Goal: Task Accomplishment & Management: Complete application form

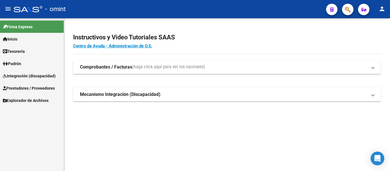
click at [32, 76] on span "Integración (discapacidad)" at bounding box center [29, 76] width 53 height 6
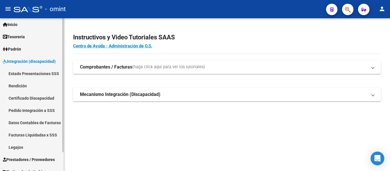
scroll to position [21, 0]
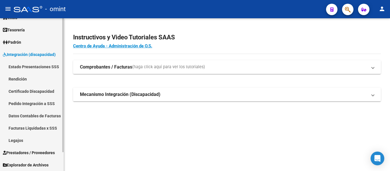
click at [22, 139] on link "Legajos" at bounding box center [32, 140] width 64 height 12
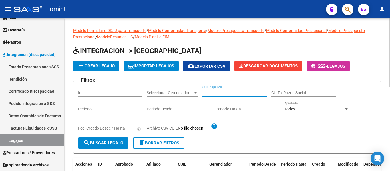
paste input "[PERSON_NAME]"
type input "[PERSON_NAME]"
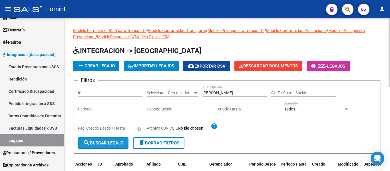
click at [115, 143] on span "search Buscar Legajo" at bounding box center [103, 142] width 40 height 5
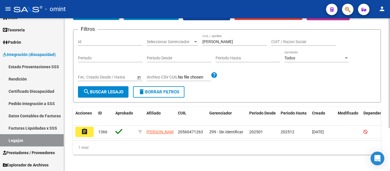
scroll to position [59, 0]
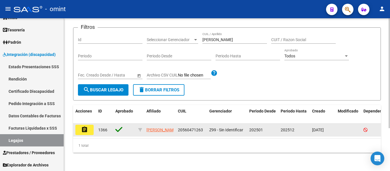
click at [85, 126] on mat-icon "assignment" at bounding box center [84, 129] width 7 height 7
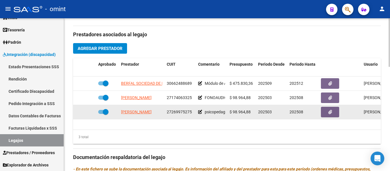
scroll to position [200, 0]
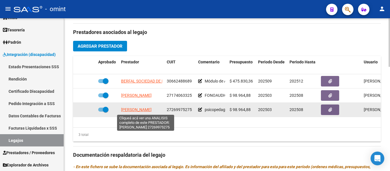
click at [150, 109] on span "[PERSON_NAME]" at bounding box center [136, 109] width 31 height 5
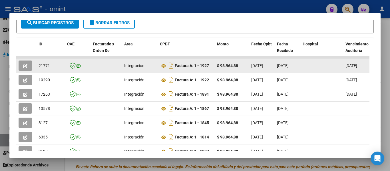
scroll to position [116, 0]
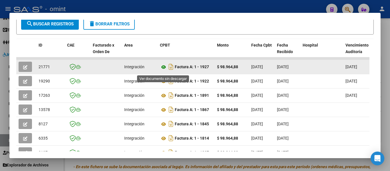
click at [163, 68] on icon at bounding box center [163, 67] width 7 height 7
click at [25, 69] on icon "button" at bounding box center [25, 67] width 4 height 4
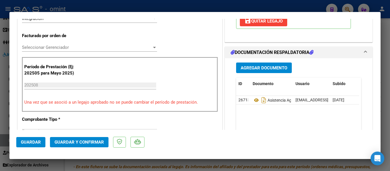
scroll to position [257, 0]
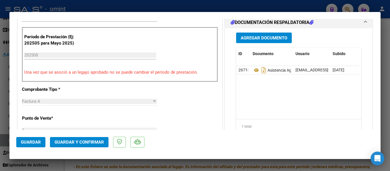
click at [90, 144] on span "Guardar y Confirmar" at bounding box center [78, 141] width 49 height 5
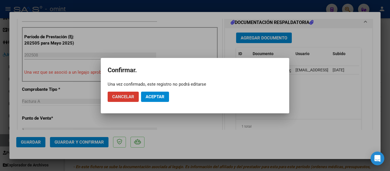
click at [152, 96] on span "Aceptar" at bounding box center [154, 96] width 19 height 5
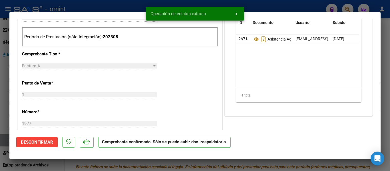
type input "$ 0,00"
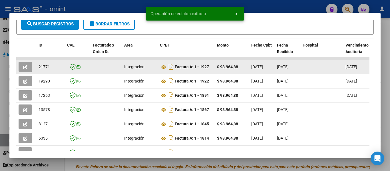
drag, startPoint x: 39, startPoint y: 68, endPoint x: 54, endPoint y: 67, distance: 15.2
click at [54, 67] on div "21771" at bounding box center [51, 67] width 24 height 7
copy span "21771"
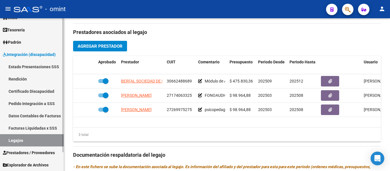
click at [35, 101] on link "Pedido Integración a SSS" at bounding box center [32, 103] width 64 height 12
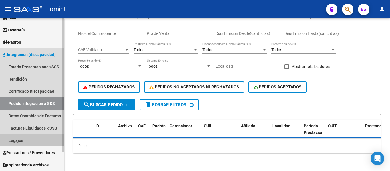
click at [26, 141] on link "Legajos" at bounding box center [32, 140] width 64 height 12
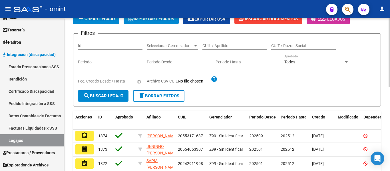
scroll to position [44, 0]
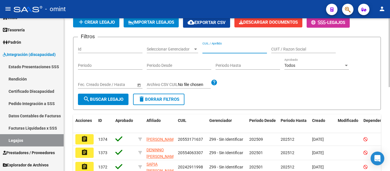
paste input "[PERSON_NAME] JUANA"
type input "[PERSON_NAME] JUANA"
click at [114, 100] on span "search Buscar Legajo" at bounding box center [103, 99] width 40 height 5
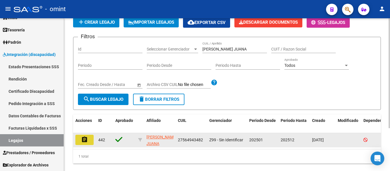
click at [86, 138] on mat-icon "assignment" at bounding box center [84, 139] width 7 height 7
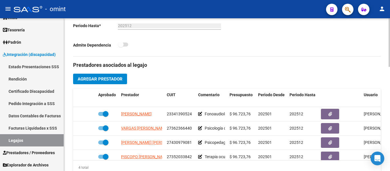
scroll to position [171, 0]
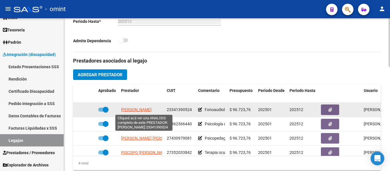
click at [146, 110] on span "[PERSON_NAME]" at bounding box center [136, 109] width 31 height 5
type textarea "23341390524"
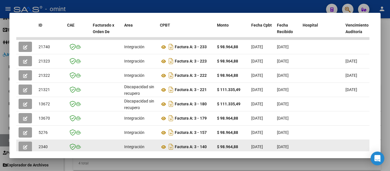
scroll to position [116, 0]
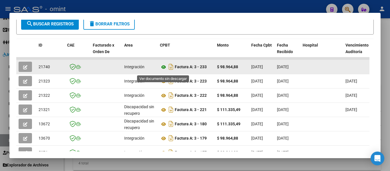
click at [163, 69] on icon at bounding box center [163, 67] width 7 height 7
click at [24, 68] on icon "button" at bounding box center [25, 67] width 4 height 4
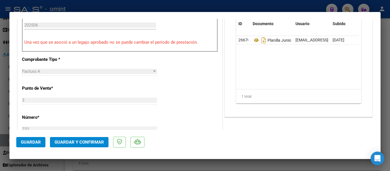
scroll to position [210, 0]
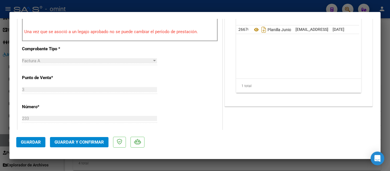
click at [81, 139] on button "Guardar y Confirmar" at bounding box center [79, 142] width 58 height 10
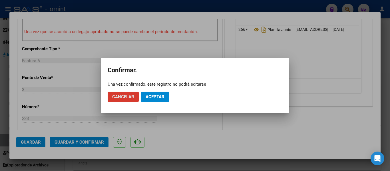
click at [154, 97] on span "Aceptar" at bounding box center [154, 96] width 19 height 5
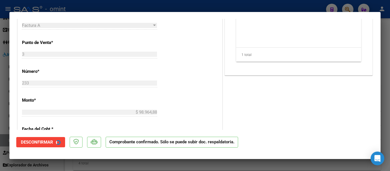
type input "$ 0,00"
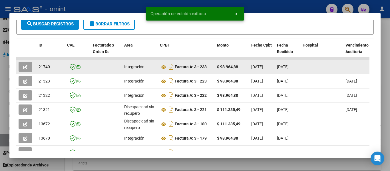
drag, startPoint x: 37, startPoint y: 70, endPoint x: 52, endPoint y: 71, distance: 14.3
click at [52, 71] on datatable-body-cell "21740" at bounding box center [50, 67] width 29 height 14
copy span "21740"
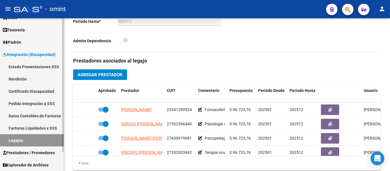
click at [46, 89] on link "Certificado Discapacidad" at bounding box center [32, 91] width 64 height 12
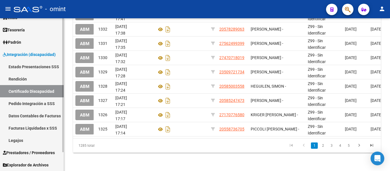
drag, startPoint x: 26, startPoint y: 141, endPoint x: 31, endPoint y: 138, distance: 5.9
click at [26, 141] on link "Legajos" at bounding box center [32, 140] width 64 height 12
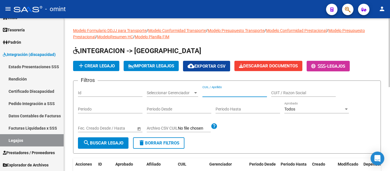
paste input "PICCOLI [PERSON_NAME]"
type input "PICCOLI [PERSON_NAME]"
click at [92, 145] on span "search Buscar Legajo" at bounding box center [103, 142] width 40 height 5
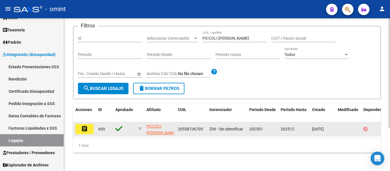
click at [82, 127] on mat-icon "assignment" at bounding box center [84, 128] width 7 height 7
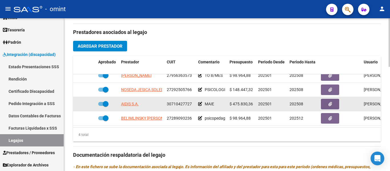
scroll to position [228, 0]
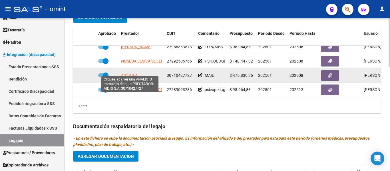
click at [133, 73] on span "AIDIS S.A." at bounding box center [130, 75] width 18 height 5
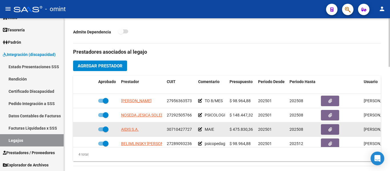
scroll to position [171, 0]
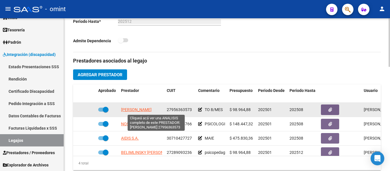
click at [147, 111] on span "MONTILLA NUÑEZ ROSSY ALEXANDRA" at bounding box center [136, 109] width 31 height 5
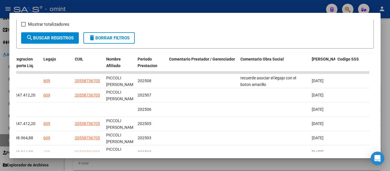
scroll to position [102, 0]
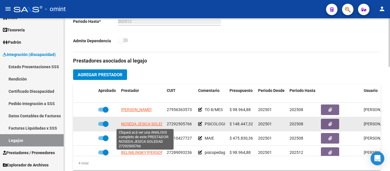
click at [157, 122] on span "NOSEDA JESICA SOLEDAD" at bounding box center [145, 123] width 48 height 5
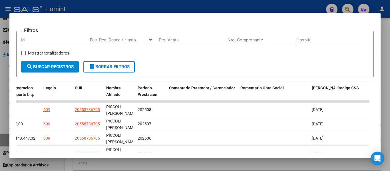
scroll to position [159, 0]
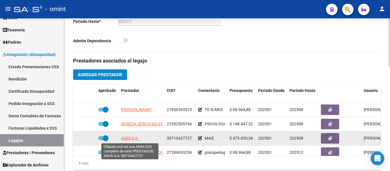
click at [133, 139] on span "AIDIS S.A." at bounding box center [130, 138] width 18 height 5
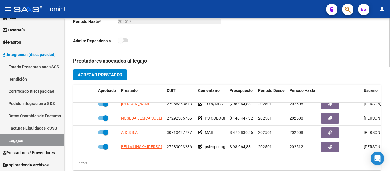
scroll to position [10, 0]
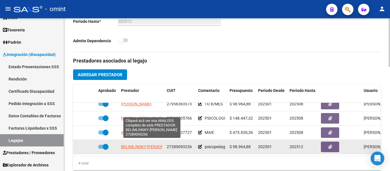
click at [128, 144] on span "BELIMLINSKY [PERSON_NAME]" at bounding box center [149, 146] width 56 height 5
type textarea "27289093236"
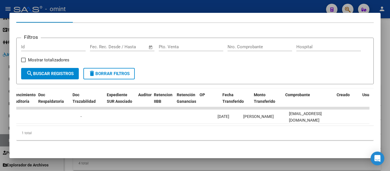
scroll to position [0, 0]
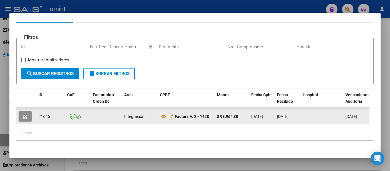
click at [26, 115] on icon "button" at bounding box center [25, 117] width 4 height 4
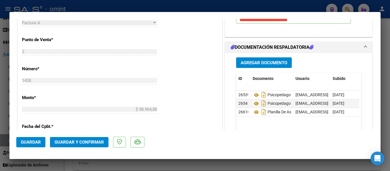
scroll to position [257, 0]
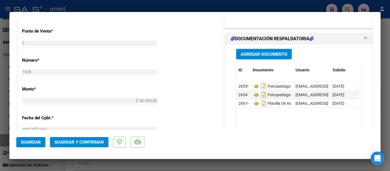
click at [84, 141] on span "Guardar y Confirmar" at bounding box center [78, 141] width 49 height 5
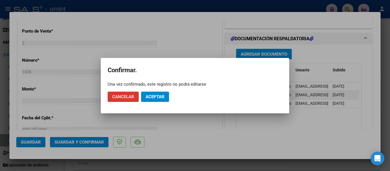
click at [155, 96] on span "Aceptar" at bounding box center [154, 96] width 19 height 5
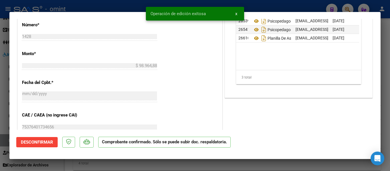
type input "$ 0,00"
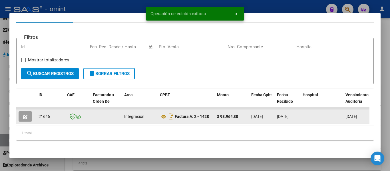
drag, startPoint x: 37, startPoint y: 113, endPoint x: 50, endPoint y: 113, distance: 13.7
click at [50, 113] on datatable-body-cell "21646" at bounding box center [50, 117] width 29 height 14
copy span "21646"
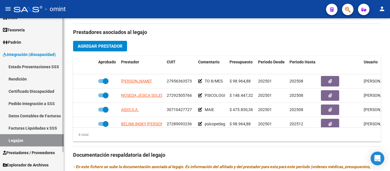
click at [24, 93] on link "Certificado Discapacidad" at bounding box center [32, 91] width 64 height 12
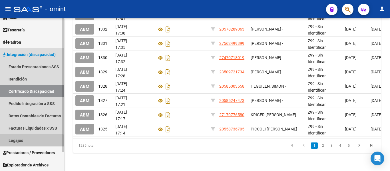
click at [15, 142] on link "Legajos" at bounding box center [32, 140] width 64 height 12
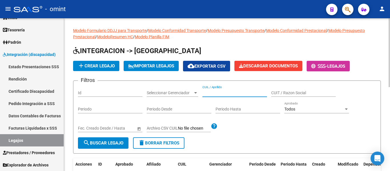
paste input "RICCIARDI ZOE OLIVIA"
type input "RICCIARDI ZOE OLIVIA"
click at [113, 142] on span "search Buscar Legajo" at bounding box center [103, 142] width 40 height 5
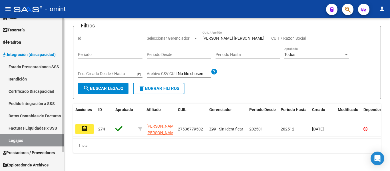
scroll to position [57, 0]
drag, startPoint x: 89, startPoint y: 125, endPoint x: 100, endPoint y: 125, distance: 10.6
click at [89, 125] on button "assignment" at bounding box center [84, 129] width 18 height 10
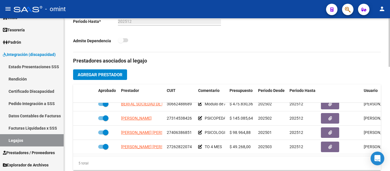
scroll to position [20, 0]
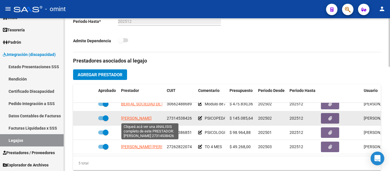
click at [125, 118] on span "AREVALO MARIANA ELIZABETH" at bounding box center [136, 118] width 31 height 5
type textarea "27314538426"
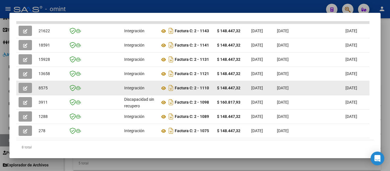
scroll to position [145, 0]
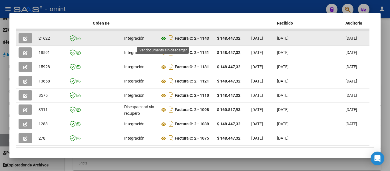
click at [163, 42] on icon at bounding box center [163, 38] width 7 height 7
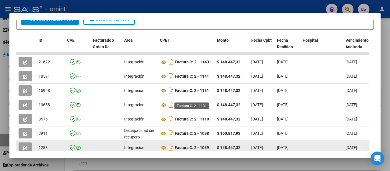
scroll to position [116, 0]
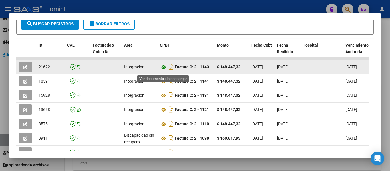
click at [163, 68] on icon at bounding box center [163, 67] width 7 height 7
click at [25, 69] on icon "button" at bounding box center [25, 67] width 4 height 4
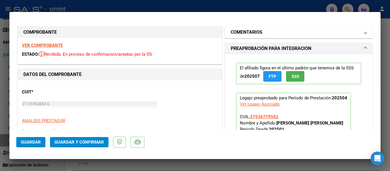
click at [266, 33] on mat-panel-title "COMENTARIOS" at bounding box center [294, 32] width 129 height 7
click at [266, 29] on mat-panel-title "COMENTARIOS" at bounding box center [294, 32] width 129 height 7
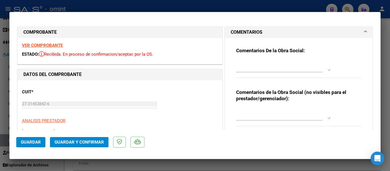
drag, startPoint x: 275, startPoint y: 62, endPoint x: 288, endPoint y: 66, distance: 13.7
click at [274, 62] on textarea at bounding box center [283, 65] width 94 height 11
type textarea "f"
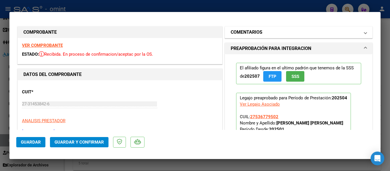
click at [277, 32] on mat-panel-title "COMENTARIOS" at bounding box center [294, 32] width 129 height 7
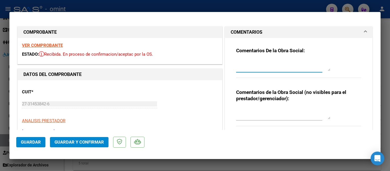
click at [267, 65] on textarea at bounding box center [283, 65] width 94 height 11
drag, startPoint x: 264, startPoint y: 66, endPoint x: 229, endPoint y: 72, distance: 35.1
click at [232, 72] on div "Comentarios De la Obra Social: la factura esta fuera de los plazos para factura…" at bounding box center [298, 87] width 133 height 99
drag, startPoint x: 313, startPoint y: 63, endPoint x: 298, endPoint y: 63, distance: 15.7
click at [295, 63] on textarea "la factura esta fuera de los plazos para" at bounding box center [283, 65] width 94 height 11
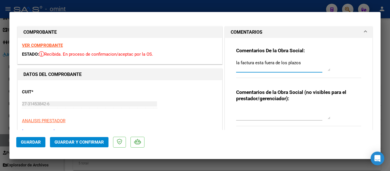
drag, startPoint x: 301, startPoint y: 64, endPoint x: 274, endPoint y: 65, distance: 27.4
click at [274, 65] on textarea "la factura esta fuera de los plazos" at bounding box center [283, 65] width 94 height 11
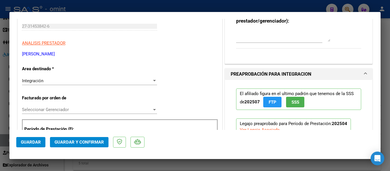
scroll to position [86, 0]
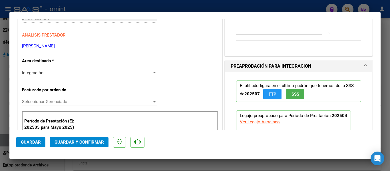
type textarea "la factura esta fuera de periodo de facturacion"
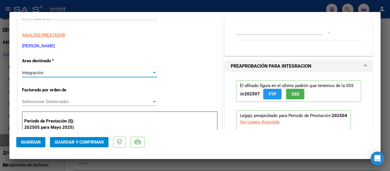
click at [67, 75] on div "Integración" at bounding box center [87, 72] width 130 height 5
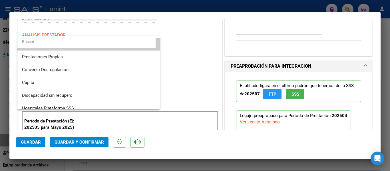
scroll to position [55, 0]
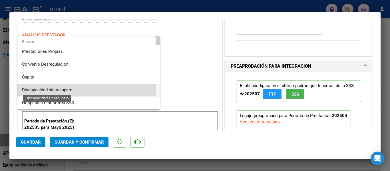
click at [66, 91] on span "Discapacidad sin recupero" at bounding box center [47, 89] width 50 height 5
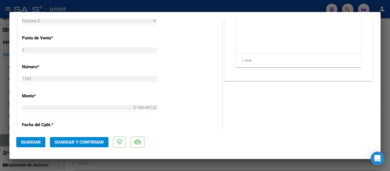
scroll to position [200, 0]
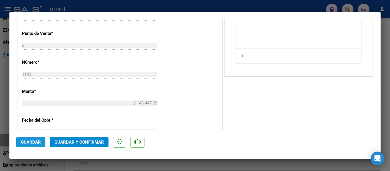
click at [31, 141] on span "Guardar" at bounding box center [31, 141] width 20 height 5
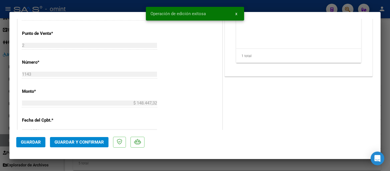
type input "$ 0,00"
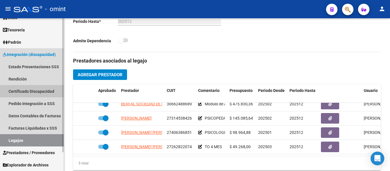
click at [19, 88] on link "Certificado Discapacidad" at bounding box center [32, 91] width 64 height 12
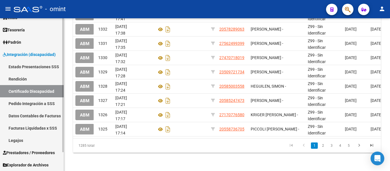
click at [21, 141] on link "Legajos" at bounding box center [32, 140] width 64 height 12
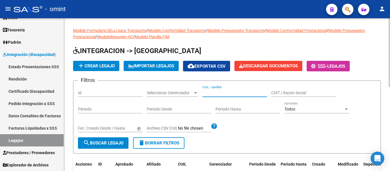
paste input "RODRIGUEZ MEDRANO SANTINO"
type input "RODRIGUEZ MEDRANO SANTINO"
click at [115, 142] on span "search Buscar Legajo" at bounding box center [103, 142] width 40 height 5
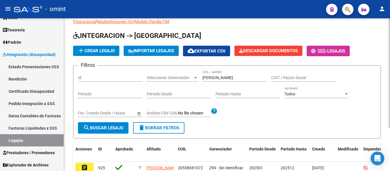
scroll to position [59, 0]
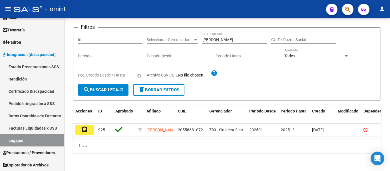
click at [86, 125] on button "assignment" at bounding box center [84, 130] width 18 height 10
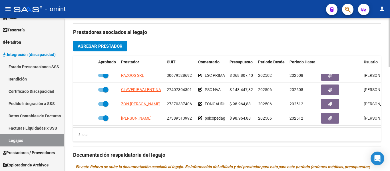
scroll to position [67, 0]
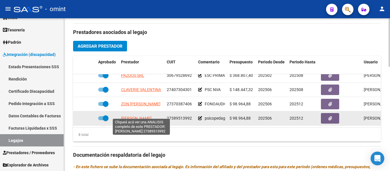
click at [145, 116] on span "GRASA MARIANGELES" at bounding box center [136, 118] width 31 height 5
type textarea "27389513992"
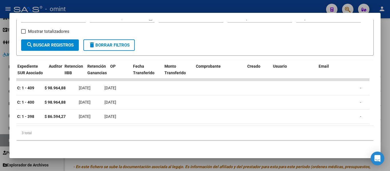
scroll to position [0, 0]
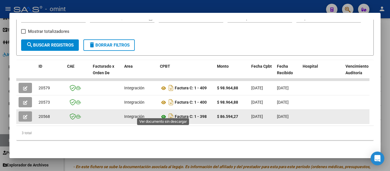
click at [162, 113] on icon at bounding box center [163, 116] width 7 height 7
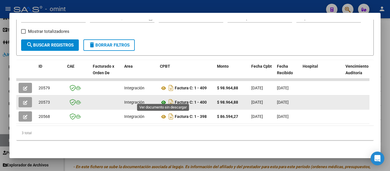
click at [166, 99] on icon at bounding box center [163, 102] width 7 height 7
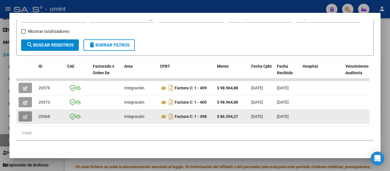
click at [21, 111] on button "button" at bounding box center [25, 116] width 13 height 10
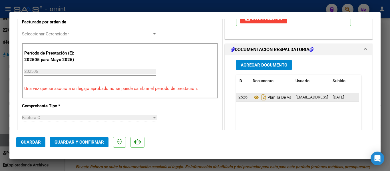
scroll to position [153, 0]
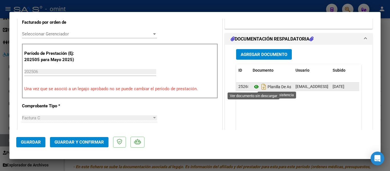
click at [254, 87] on icon at bounding box center [255, 86] width 7 height 7
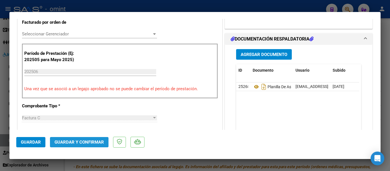
click at [92, 141] on span "Guardar y Confirmar" at bounding box center [78, 141] width 49 height 5
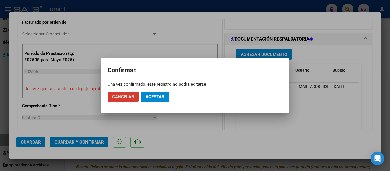
click at [155, 96] on span "Aceptar" at bounding box center [154, 96] width 19 height 5
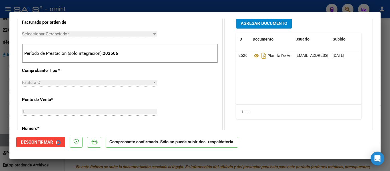
type input "$ 0,00"
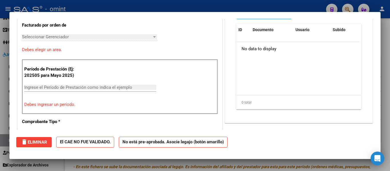
scroll to position [163, 0]
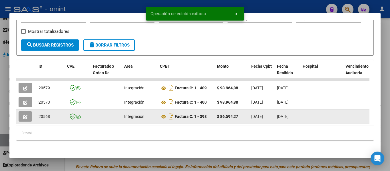
drag, startPoint x: 38, startPoint y: 110, endPoint x: 55, endPoint y: 112, distance: 16.7
click at [55, 112] on datatable-body-cell "20568" at bounding box center [50, 117] width 29 height 14
copy span "20568"
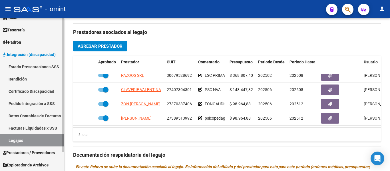
click at [37, 87] on link "Certificado Discapacidad" at bounding box center [32, 91] width 64 height 12
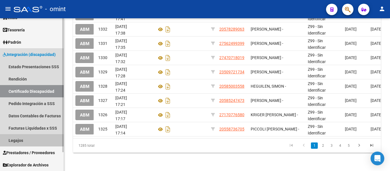
click at [33, 142] on link "Legajos" at bounding box center [32, 140] width 64 height 12
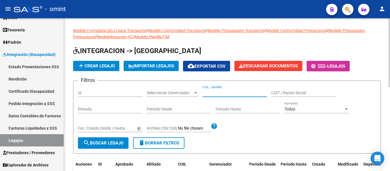
paste input "PRIETO RODRIGUEZ RAMIRO"
type input "PRIETO RODRIGUEZ RAMIRO"
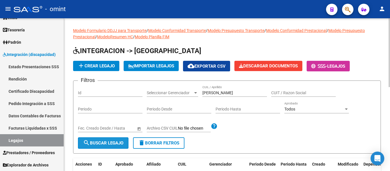
click at [113, 139] on button "search Buscar Legajo" at bounding box center [103, 142] width 50 height 11
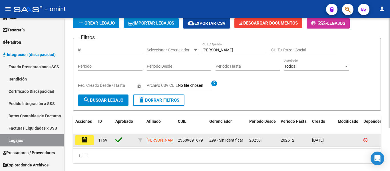
scroll to position [59, 0]
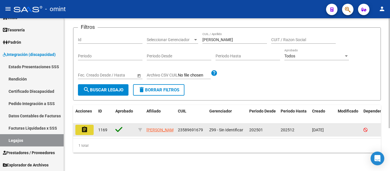
drag, startPoint x: 83, startPoint y: 125, endPoint x: 145, endPoint y: 116, distance: 62.6
click at [83, 126] on mat-icon "assignment" at bounding box center [84, 129] width 7 height 7
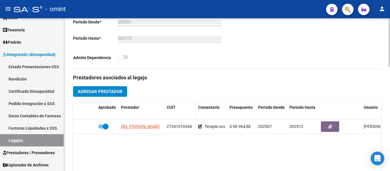
scroll to position [171, 0]
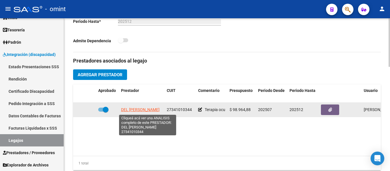
click at [148, 110] on span "DEL PINO JULIANA CANDELA" at bounding box center [140, 109] width 39 height 5
type textarea "27341010344"
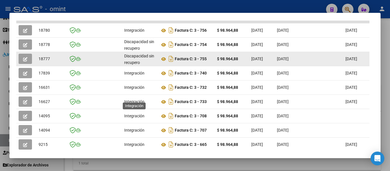
scroll to position [116, 0]
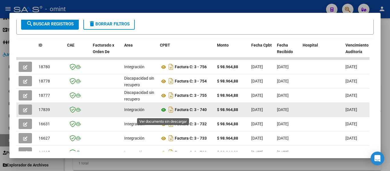
click at [163, 113] on icon at bounding box center [163, 109] width 7 height 7
click at [24, 112] on icon "button" at bounding box center [25, 110] width 4 height 4
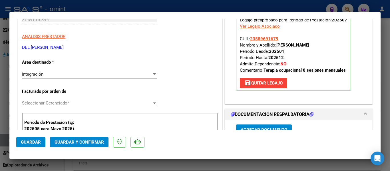
scroll to position [143, 0]
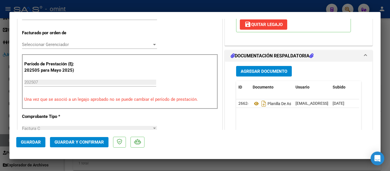
click at [87, 141] on span "Guardar y Confirmar" at bounding box center [78, 141] width 49 height 5
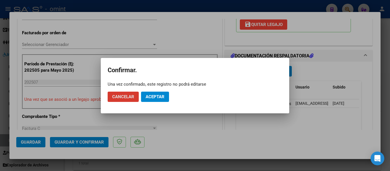
click at [153, 96] on span "Aceptar" at bounding box center [154, 96] width 19 height 5
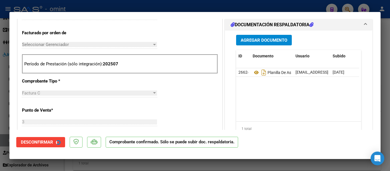
type input "$ 0,00"
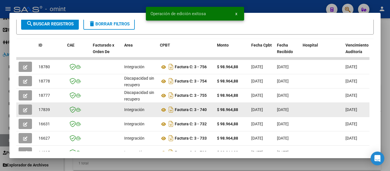
drag, startPoint x: 37, startPoint y: 113, endPoint x: 53, endPoint y: 113, distance: 16.0
click at [53, 113] on datatable-body-cell "17839" at bounding box center [50, 110] width 29 height 14
copy span "17839"
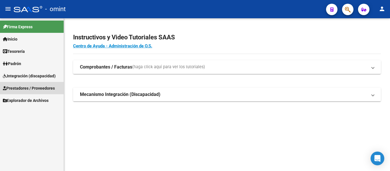
click at [27, 89] on span "Prestadores / Proveedores" at bounding box center [29, 88] width 52 height 6
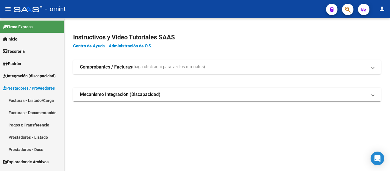
click at [35, 99] on link "Facturas - Listado/Carga" at bounding box center [32, 100] width 64 height 12
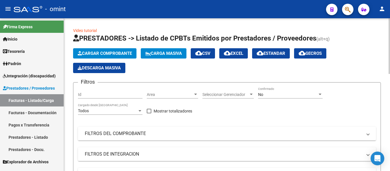
drag, startPoint x: 118, startPoint y: 92, endPoint x: 229, endPoint y: 111, distance: 112.8
click at [230, 111] on div "Filtros Id Area Area Seleccionar Gerenciador Seleccionar Gerenciador No Confirm…" at bounding box center [227, 150] width 298 height 127
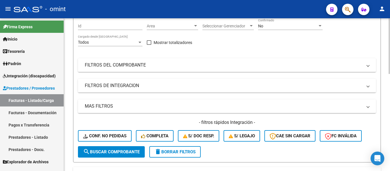
scroll to position [114, 0]
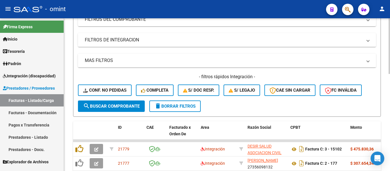
click at [183, 107] on span "delete Borrar Filtros" at bounding box center [174, 106] width 41 height 5
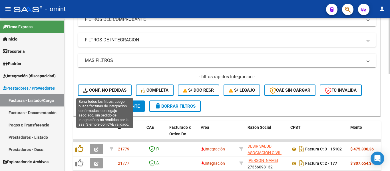
click at [120, 89] on span "Conf. no pedidas" at bounding box center [104, 90] width 43 height 5
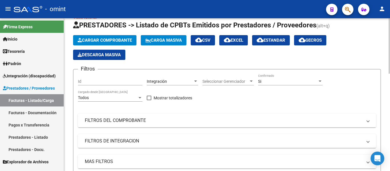
scroll to position [0, 0]
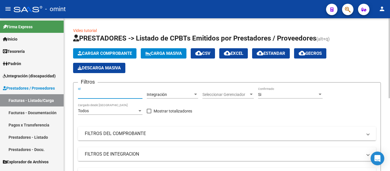
paste input "21771"
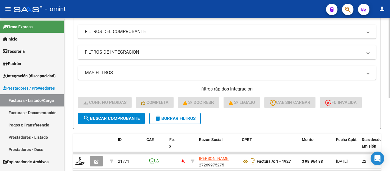
scroll to position [114, 0]
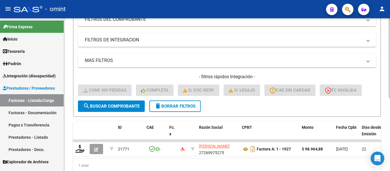
type input "21771"
click at [119, 105] on span "search Buscar Comprobante" at bounding box center [111, 106] width 56 height 5
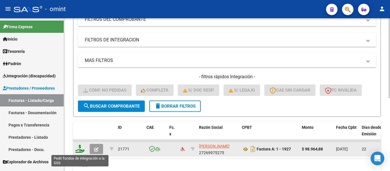
click at [79, 149] on icon at bounding box center [79, 149] width 9 height 8
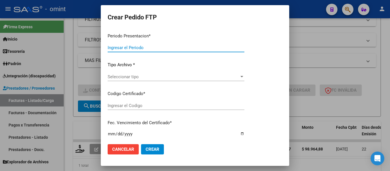
type input "202508"
type input "$ 98.964,88"
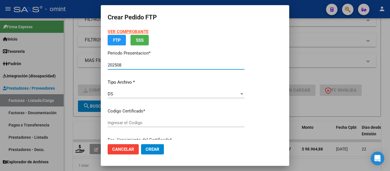
type input "5168460469"
type input "[DATE]"
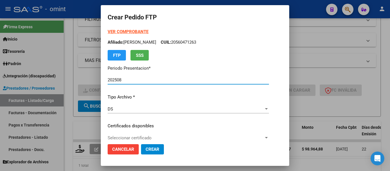
scroll to position [29, 0]
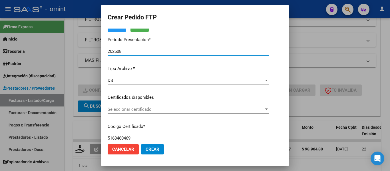
click at [172, 112] on div "Seleccionar certificado Seleccionar certificado" at bounding box center [188, 109] width 161 height 9
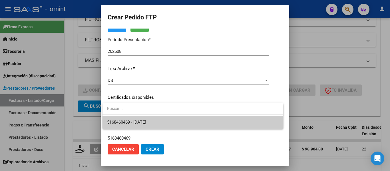
click at [175, 121] on span "5168460469 - [DATE]" at bounding box center [192, 122] width 171 height 13
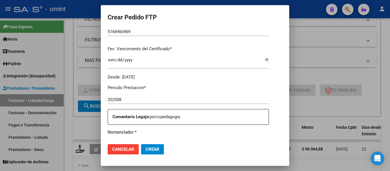
scroll to position [171, 0]
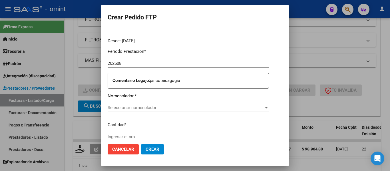
click at [169, 106] on span "Seleccionar nomenclador" at bounding box center [186, 107] width 156 height 5
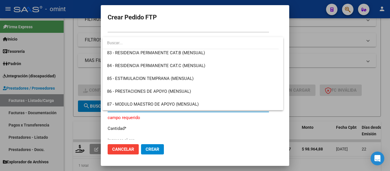
scroll to position [1112, 0]
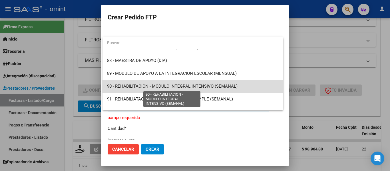
click at [209, 86] on span "90 - REHABILITACION - MODULO INTEGRAL INTENSIVO (SEMANAL)" at bounding box center [172, 86] width 130 height 5
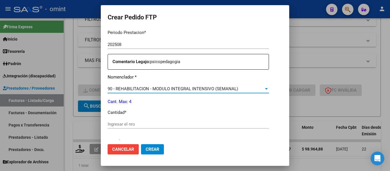
scroll to position [200, 0]
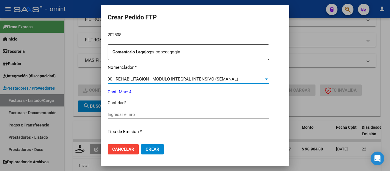
click at [143, 114] on input "Ingresar el nro" at bounding box center [188, 114] width 161 height 5
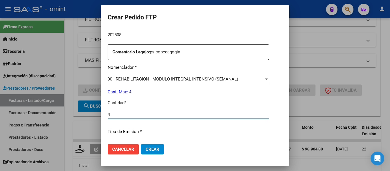
type input "4"
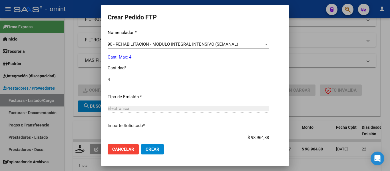
scroll to position [271, 0]
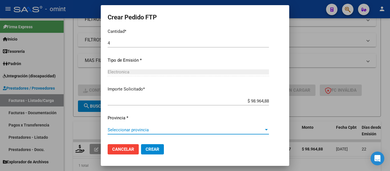
click at [150, 129] on span "Seleccionar provincia" at bounding box center [186, 129] width 156 height 5
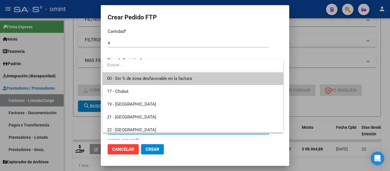
click at [157, 75] on span "00 - Sin % de zona desfavorable en la factura" at bounding box center [192, 78] width 171 height 13
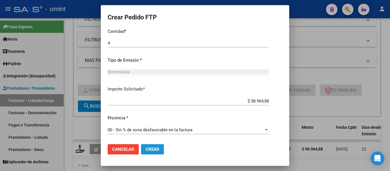
click at [157, 149] on span "Crear" at bounding box center [152, 149] width 14 height 5
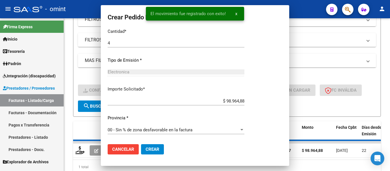
scroll to position [239, 0]
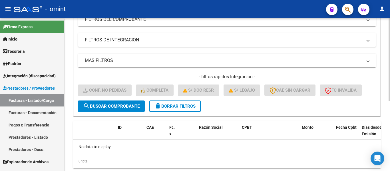
click at [181, 108] on span "delete Borrar Filtros" at bounding box center [174, 106] width 41 height 5
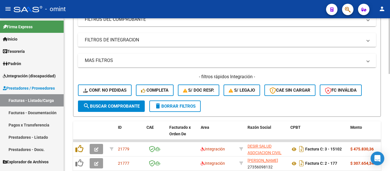
click at [181, 105] on span "delete Borrar Filtros" at bounding box center [174, 106] width 41 height 5
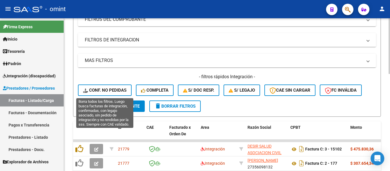
click at [114, 89] on span "Conf. no pedidas" at bounding box center [104, 90] width 43 height 5
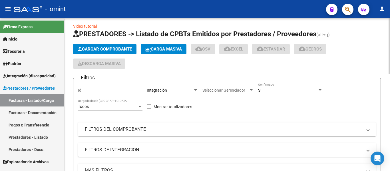
scroll to position [0, 0]
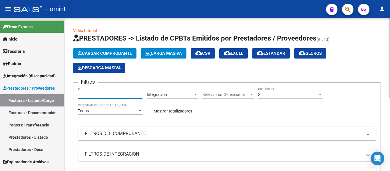
paste input "21740"
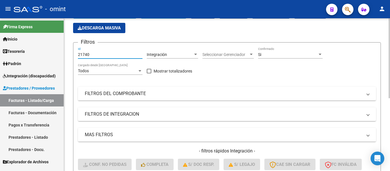
scroll to position [114, 0]
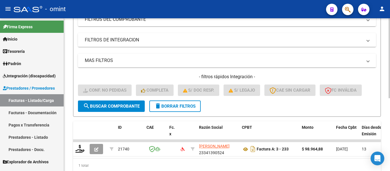
type input "21740"
click at [116, 103] on button "search Buscar Comprobante" at bounding box center [111, 105] width 67 height 11
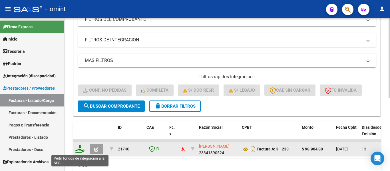
click at [80, 150] on icon at bounding box center [79, 149] width 9 height 8
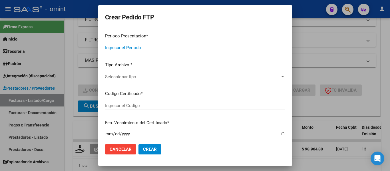
type input "202508"
type input "202506"
type input "$ 98.964,88"
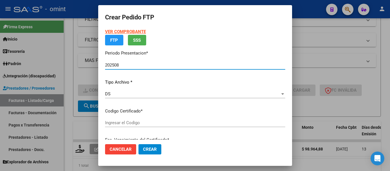
type input "6638584829"
type input "[DATE]"
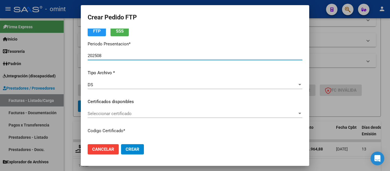
scroll to position [57, 0]
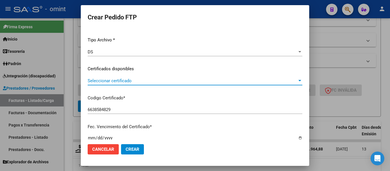
click at [150, 80] on span "Seleccionar certificado" at bounding box center [192, 80] width 209 height 5
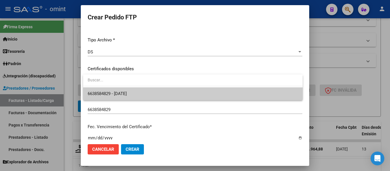
click at [150, 94] on span "6638584829 - [DATE]" at bounding box center [193, 93] width 210 height 13
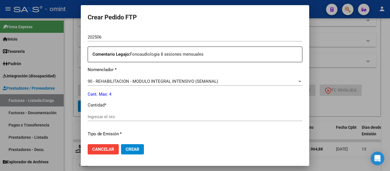
scroll to position [228, 0]
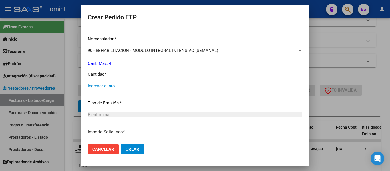
click at [125, 84] on input "Ingresar el nro" at bounding box center [195, 85] width 214 height 5
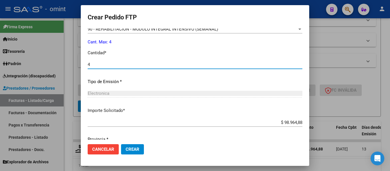
scroll to position [271, 0]
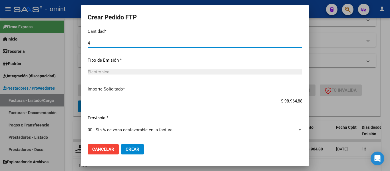
type input "4"
click at [133, 147] on span "Crear" at bounding box center [132, 149] width 14 height 5
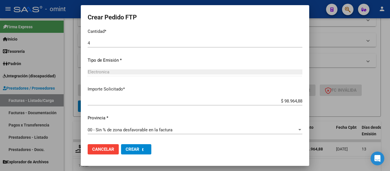
scroll to position [0, 0]
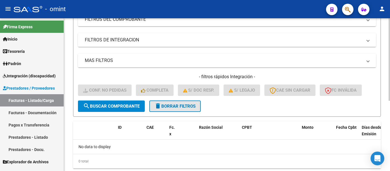
click at [173, 104] on span "delete Borrar Filtros" at bounding box center [174, 106] width 41 height 5
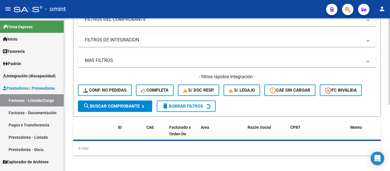
click at [118, 90] on span "Conf. no pedidas" at bounding box center [104, 90] width 43 height 5
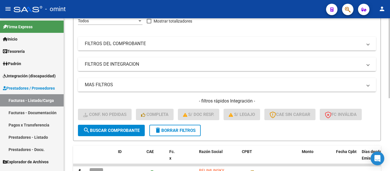
scroll to position [29, 0]
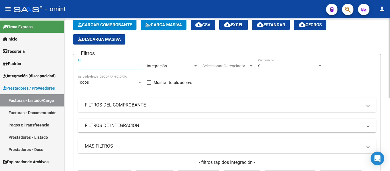
paste input "21646"
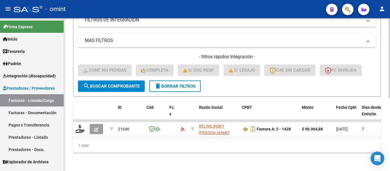
scroll to position [139, 0]
type input "21646"
click at [116, 84] on span "search Buscar Comprobante" at bounding box center [111, 86] width 56 height 5
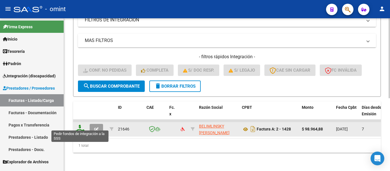
click at [76, 126] on icon at bounding box center [79, 129] width 9 height 8
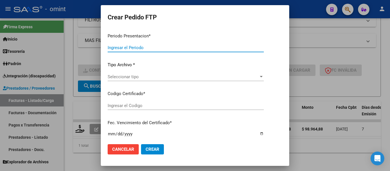
type input "202508"
type input "$ 98.964,88"
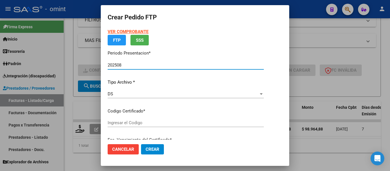
type input "3845196194"
type input "[DATE]"
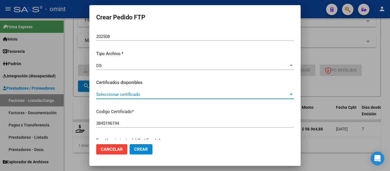
click at [147, 95] on span "Seleccionar certificado" at bounding box center [192, 94] width 192 height 5
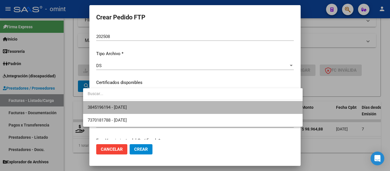
click at [152, 104] on span "3845196194 - [DATE]" at bounding box center [193, 107] width 210 height 13
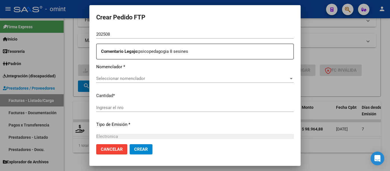
scroll to position [214, 0]
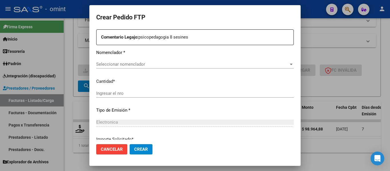
click at [132, 66] on div at bounding box center [195, 85] width 390 height 171
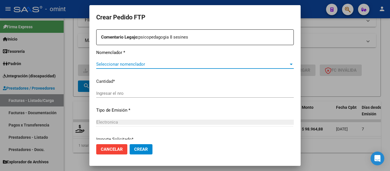
click at [134, 65] on span "Seleccionar nomenclador" at bounding box center [192, 64] width 192 height 5
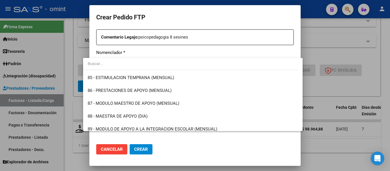
scroll to position [1112, 0]
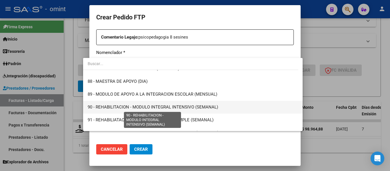
click at [181, 105] on span "90 - REHABILITACION - MODULO INTEGRAL INTENSIVO (SEMANAL)" at bounding box center [153, 106] width 130 height 5
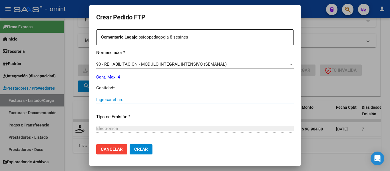
click at [121, 100] on input "Ingresar el nro" at bounding box center [194, 99] width 197 height 5
type input "4"
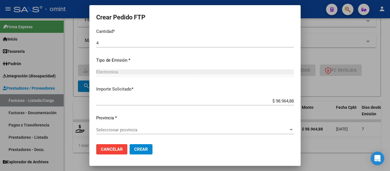
click at [123, 131] on span "Seleccionar provincia" at bounding box center [192, 129] width 192 height 5
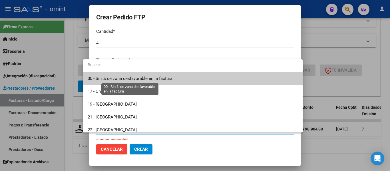
click at [143, 76] on span "00 - Sin % de zona desfavorable en la factura" at bounding box center [130, 78] width 85 height 5
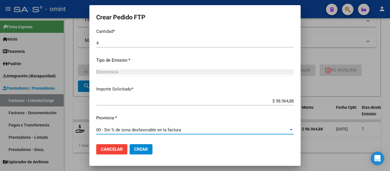
click at [134, 151] on span "Crear" at bounding box center [141, 149] width 14 height 5
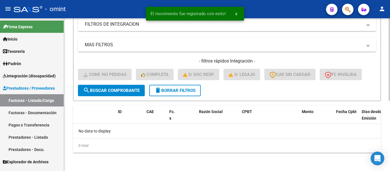
scroll to position [130, 0]
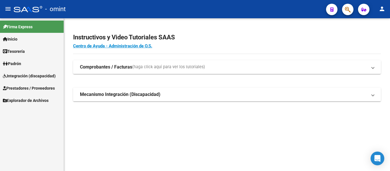
click at [32, 89] on span "Prestadores / Proveedores" at bounding box center [29, 88] width 52 height 6
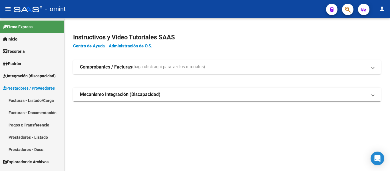
click at [35, 98] on link "Facturas - Listado/Carga" at bounding box center [32, 100] width 64 height 12
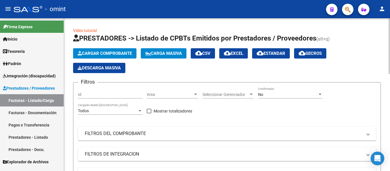
scroll to position [117, 0]
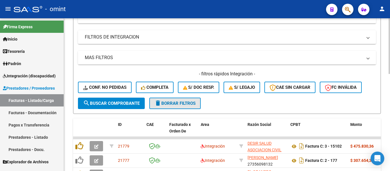
click at [191, 102] on span "delete Borrar Filtros" at bounding box center [174, 103] width 41 height 5
click at [116, 86] on span "Conf. no pedidas" at bounding box center [104, 87] width 43 height 5
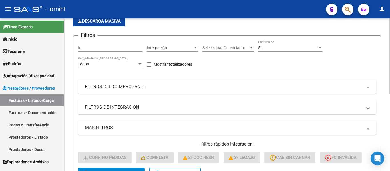
scroll to position [31, 0]
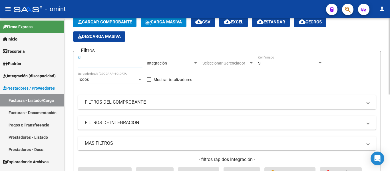
paste input "20568"
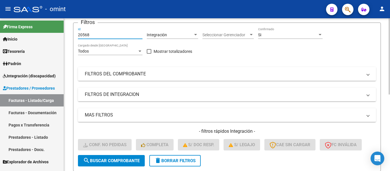
scroll to position [117, 0]
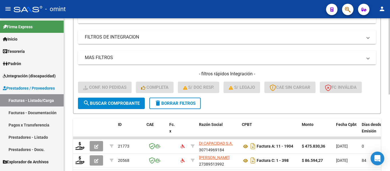
type input "20568"
click at [121, 103] on span "search Buscar Comprobante" at bounding box center [111, 103] width 56 height 5
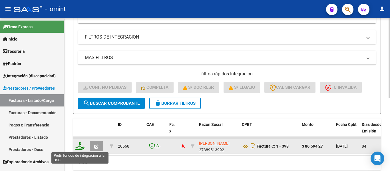
click at [78, 148] on icon at bounding box center [79, 146] width 9 height 8
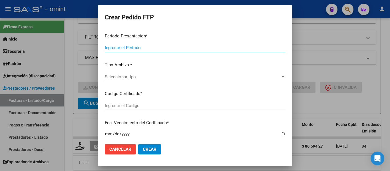
type input "202508"
type input "202506"
type input "$ 86.594,27"
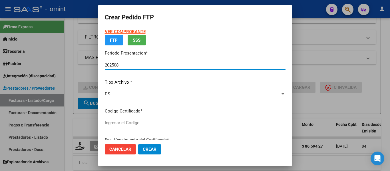
type input "619686153"
type input "2026-06-20"
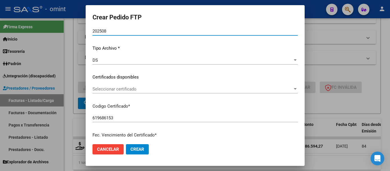
scroll to position [57, 0]
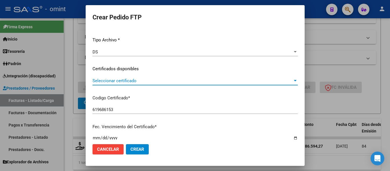
click at [177, 81] on span "Seleccionar certificado" at bounding box center [192, 80] width 200 height 5
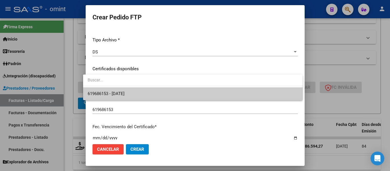
click at [179, 93] on span "619686153 - 2026-06-20" at bounding box center [193, 93] width 210 height 13
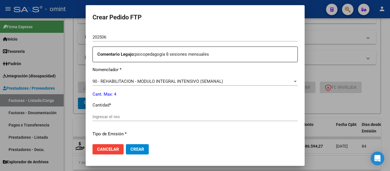
scroll to position [200, 0]
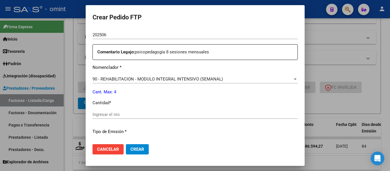
click at [154, 114] on input "Ingresar el nro" at bounding box center [194, 114] width 205 height 5
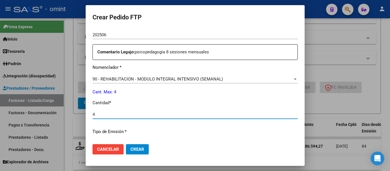
scroll to position [271, 0]
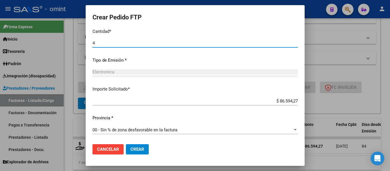
type input "4"
click at [136, 150] on span "Crear" at bounding box center [137, 149] width 14 height 5
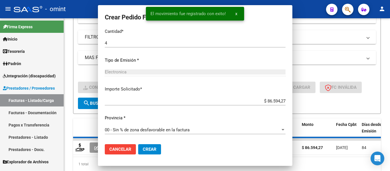
scroll to position [0, 0]
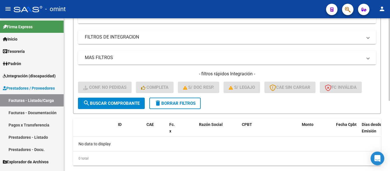
click at [179, 101] on span "delete Borrar Filtros" at bounding box center [174, 103] width 41 height 5
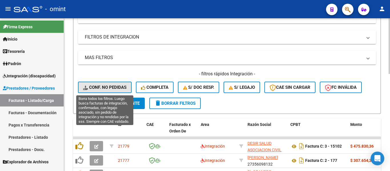
click at [115, 88] on span "Conf. no pedidas" at bounding box center [104, 87] width 43 height 5
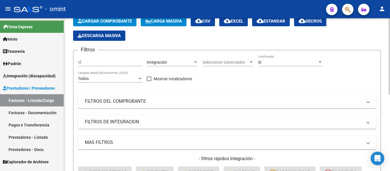
scroll to position [31, 0]
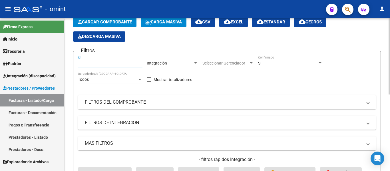
paste input "17839"
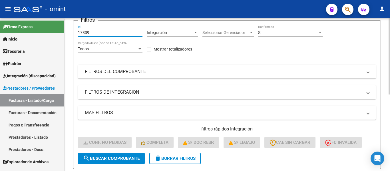
scroll to position [145, 0]
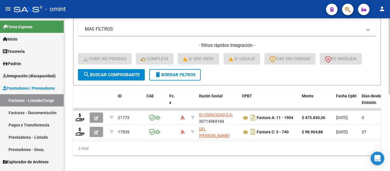
type input "17839"
click at [131, 70] on button "search Buscar Comprobante" at bounding box center [111, 74] width 67 height 11
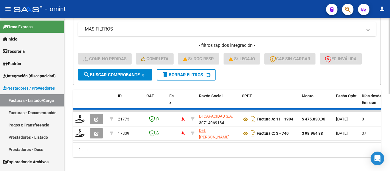
scroll to position [139, 0]
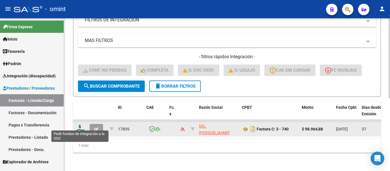
click at [80, 125] on icon at bounding box center [79, 129] width 9 height 8
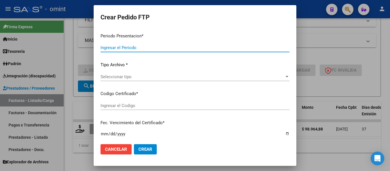
type input "202508"
type input "202507"
type input "$ 98.964,88"
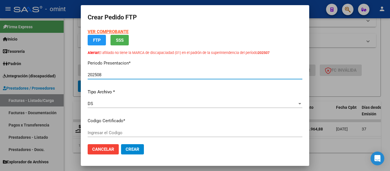
type input "6156322638"
type input "2027-08-28"
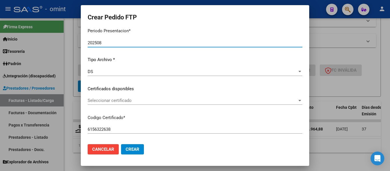
scroll to position [57, 0]
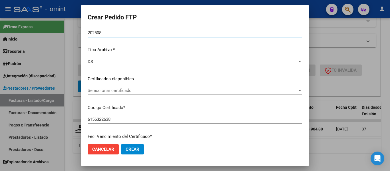
click at [163, 91] on span "Seleccionar certificado" at bounding box center [192, 90] width 209 height 5
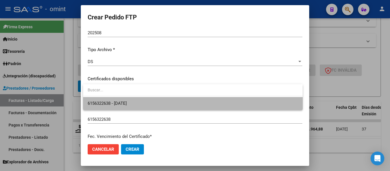
click at [163, 101] on span "6156322638 - 2027-08-28" at bounding box center [193, 103] width 210 height 13
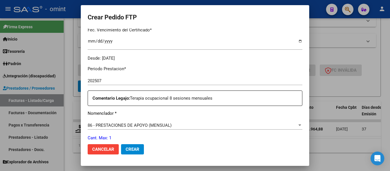
scroll to position [200, 0]
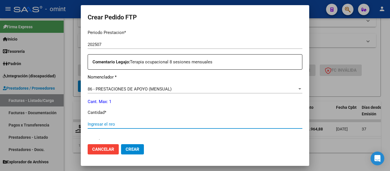
click at [122, 123] on input "Ingresar el nro" at bounding box center [195, 123] width 214 height 5
type input "1"
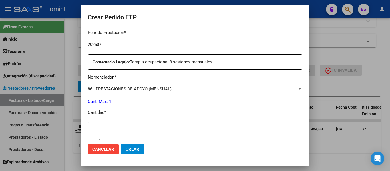
scroll to position [338, 0]
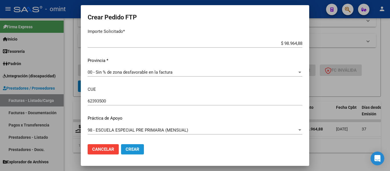
click at [131, 151] on span "Crear" at bounding box center [132, 149] width 14 height 5
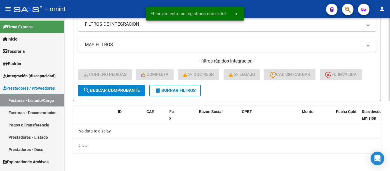
scroll to position [130, 0]
